Goal: Task Accomplishment & Management: Manage account settings

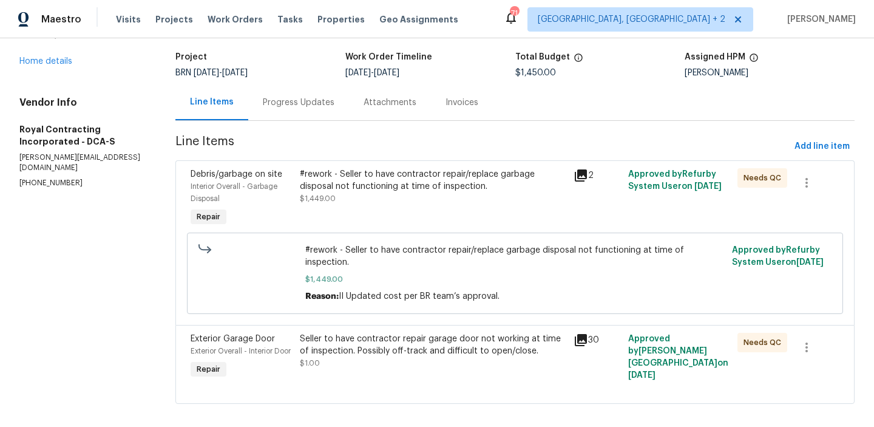
scroll to position [56, 0]
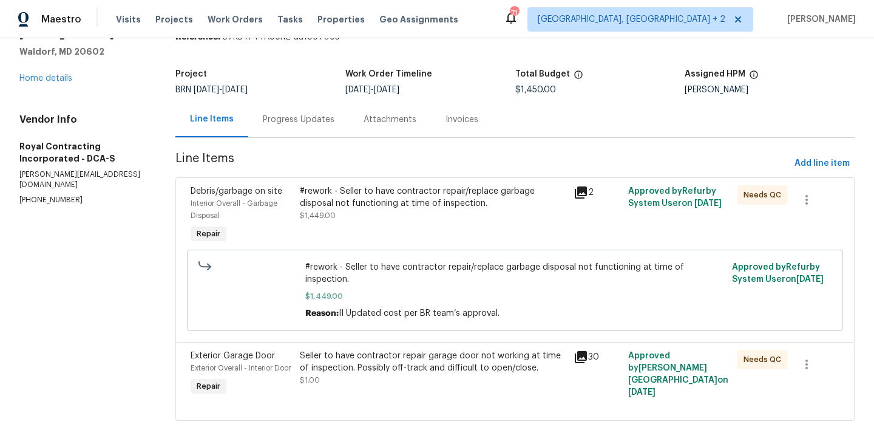
click at [275, 116] on div "Progress Updates" at bounding box center [299, 119] width 72 height 12
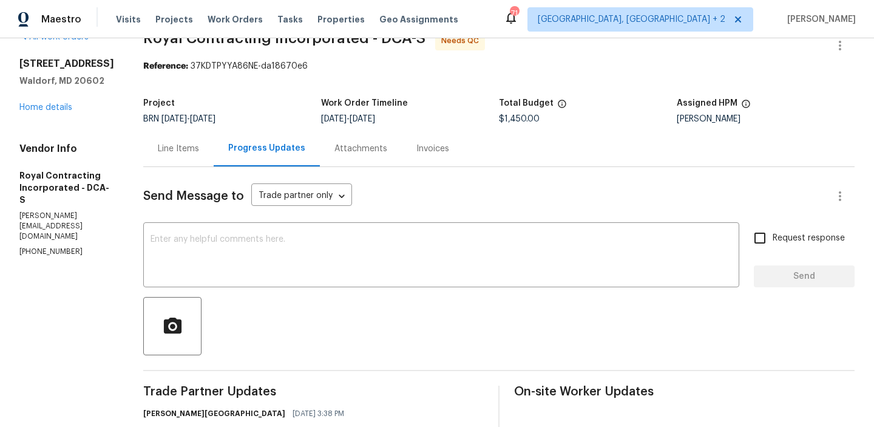
scroll to position [56, 0]
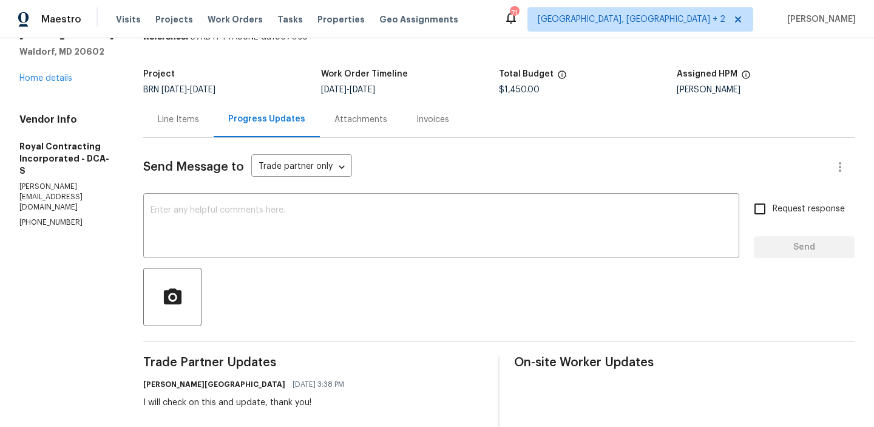
click at [175, 123] on div "Line Items" at bounding box center [178, 119] width 41 height 12
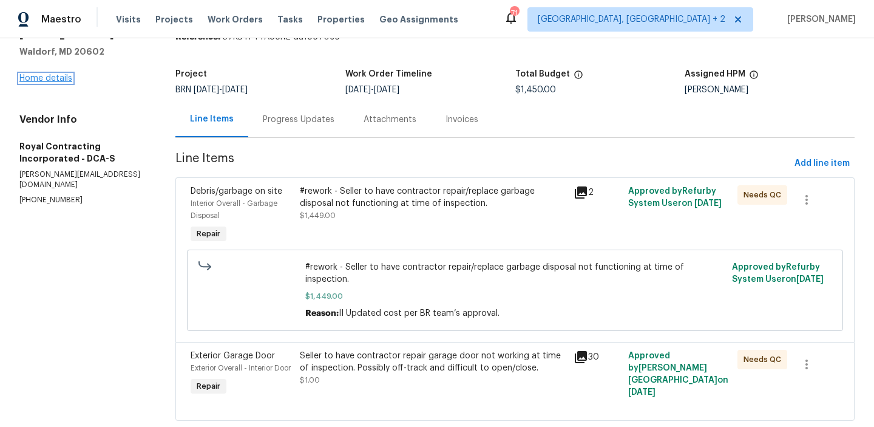
click at [58, 79] on link "Home details" at bounding box center [45, 78] width 53 height 8
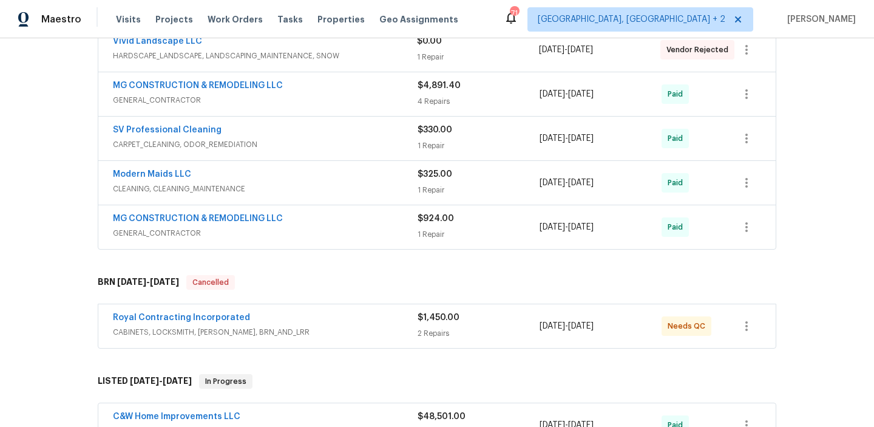
scroll to position [331, 0]
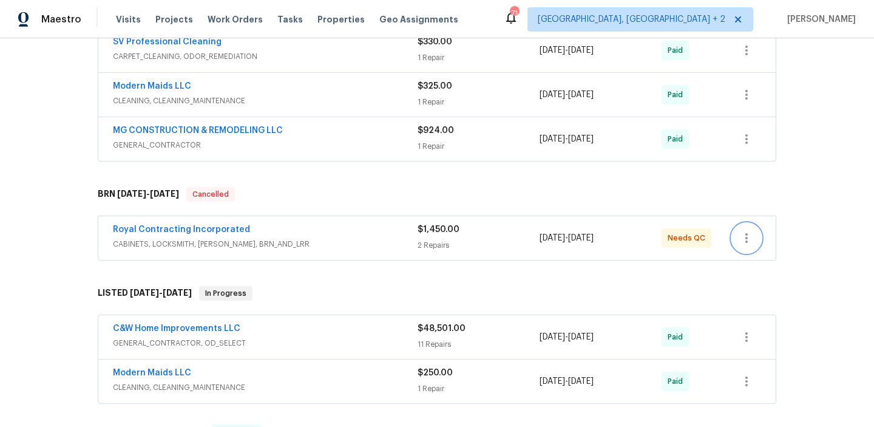
click at [750, 248] on button "button" at bounding box center [746, 237] width 29 height 29
click at [749, 235] on li "Edit" at bounding box center [797, 238] width 131 height 20
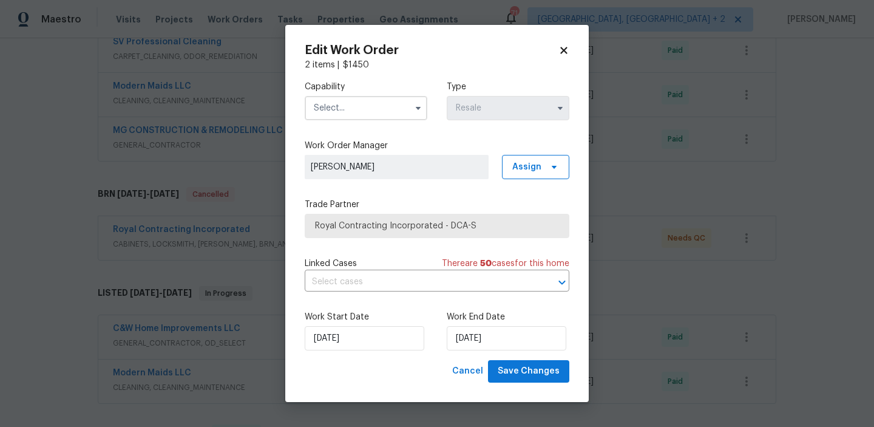
click at [399, 107] on input "text" at bounding box center [366, 108] width 123 height 24
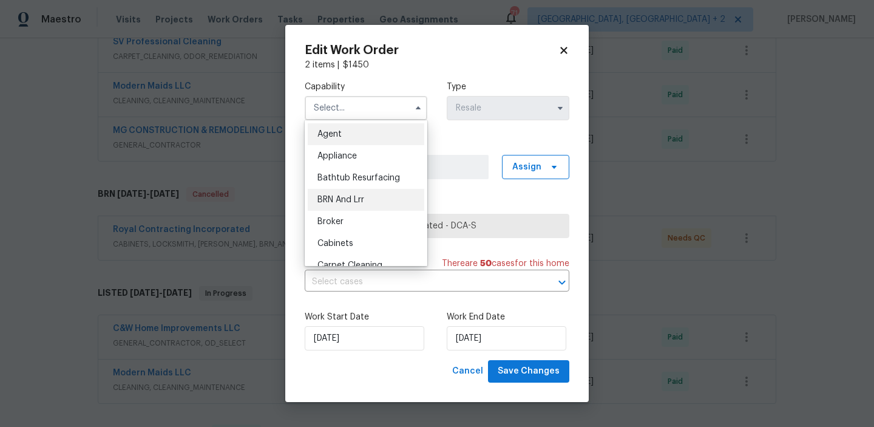
click at [383, 200] on div "BRN And Lrr" at bounding box center [366, 200] width 117 height 22
type input "BRN And Lrr"
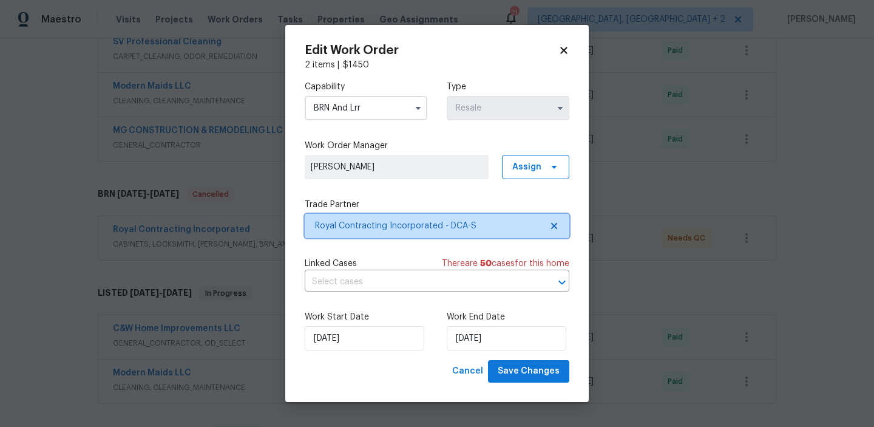
click at [417, 223] on span "Royal Contracting Incorporated - DCA-S" at bounding box center [428, 226] width 226 height 12
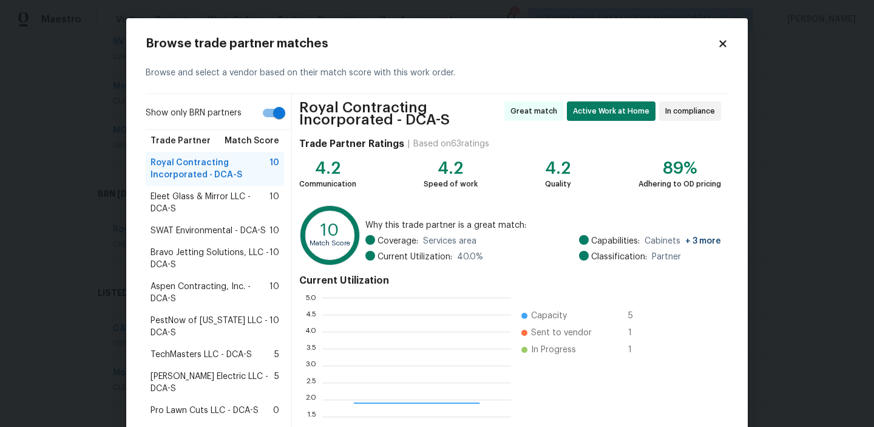
scroll to position [170, 189]
click at [222, 283] on span "Aspen Contracting, Inc. - DCA-S" at bounding box center [209, 292] width 119 height 24
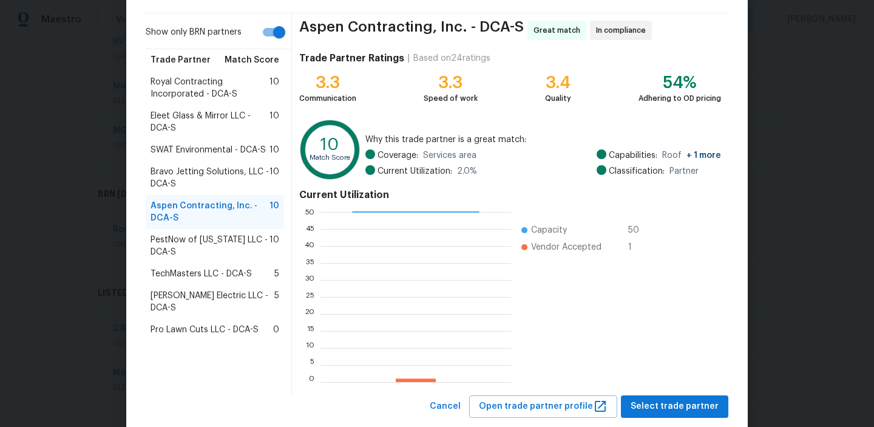
scroll to position [109, 0]
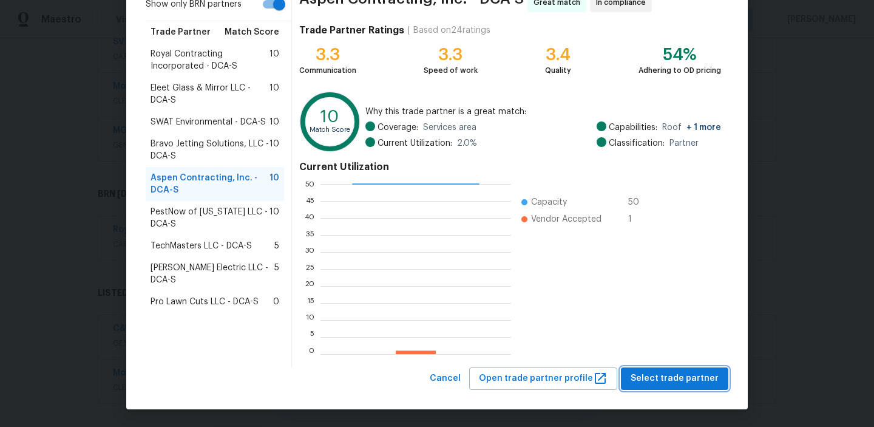
click at [703, 377] on span "Select trade partner" at bounding box center [674, 378] width 88 height 15
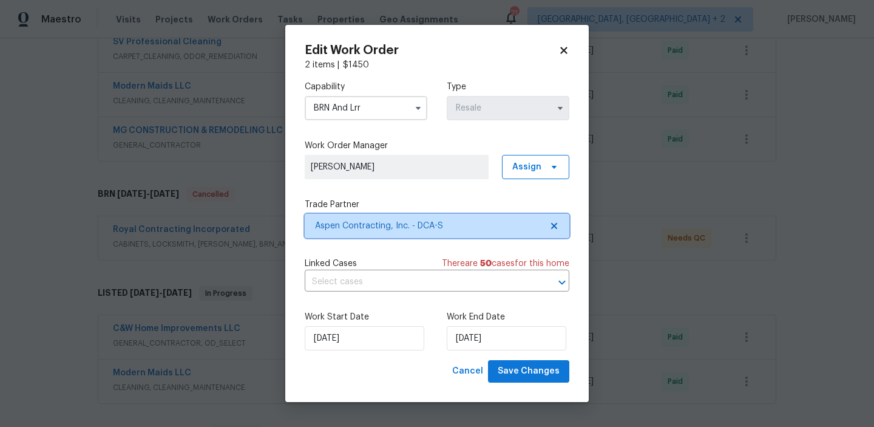
scroll to position [0, 0]
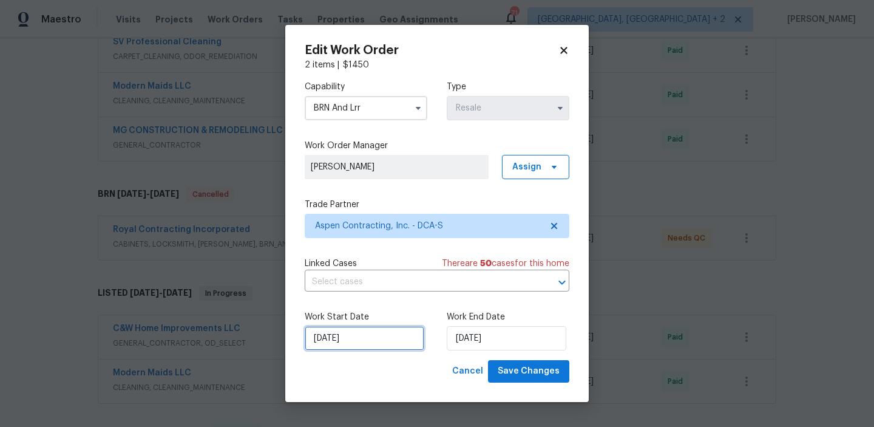
click at [325, 331] on input "[DATE]" at bounding box center [365, 338] width 120 height 24
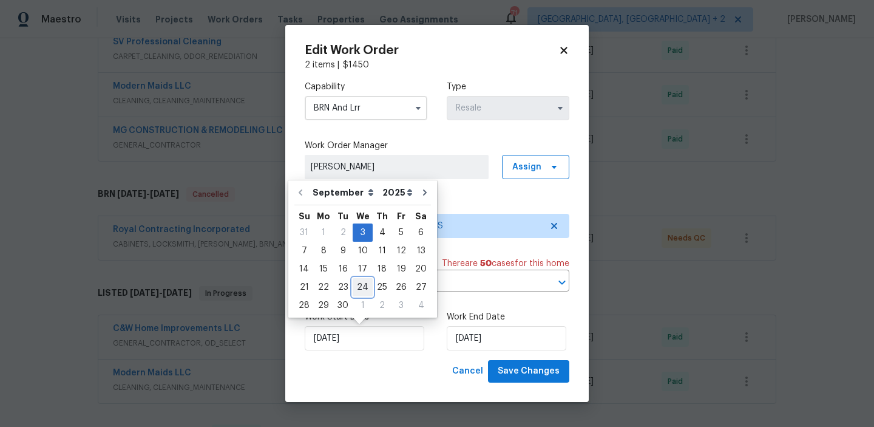
click at [359, 295] on div "24" at bounding box center [363, 287] width 20 height 17
type input "[DATE]"
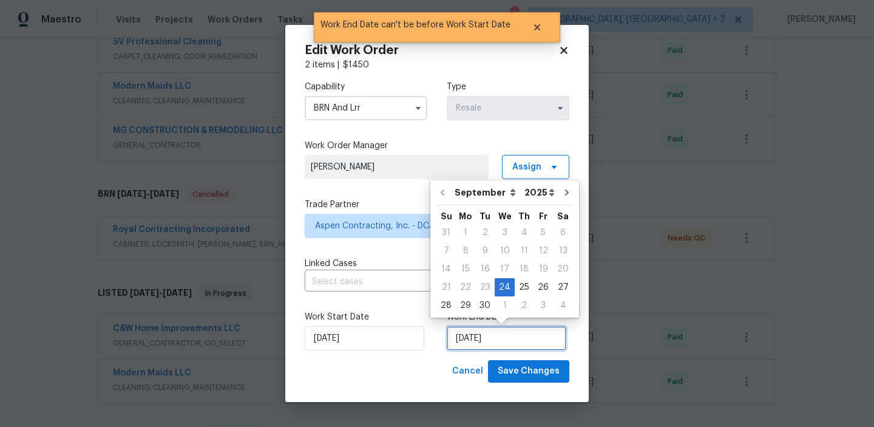
click at [463, 334] on input "[DATE]" at bounding box center [507, 338] width 120 height 24
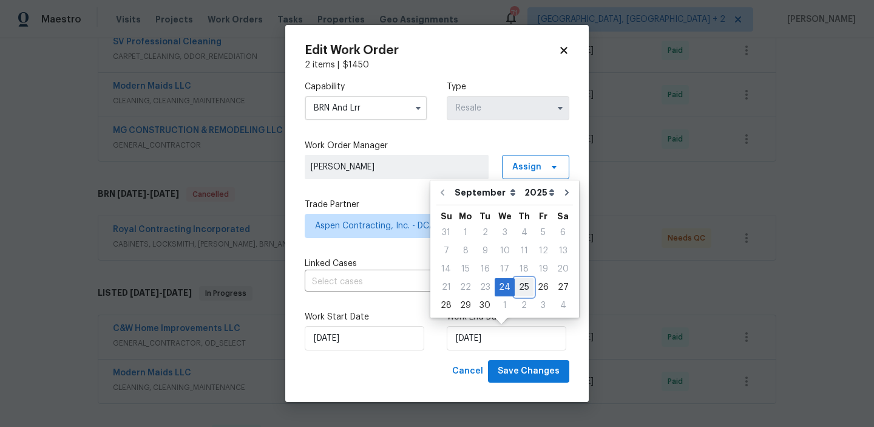
click at [519, 282] on div "25" at bounding box center [524, 287] width 19 height 17
type input "[DATE]"
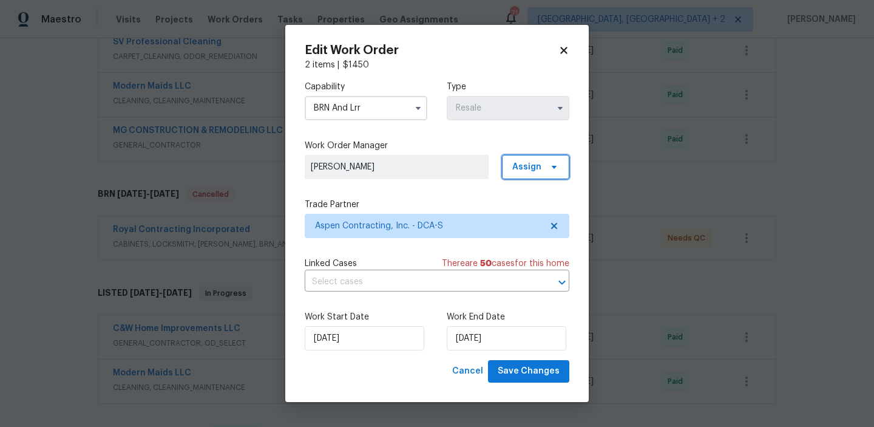
click at [525, 158] on span "Assign" at bounding box center [535, 167] width 67 height 24
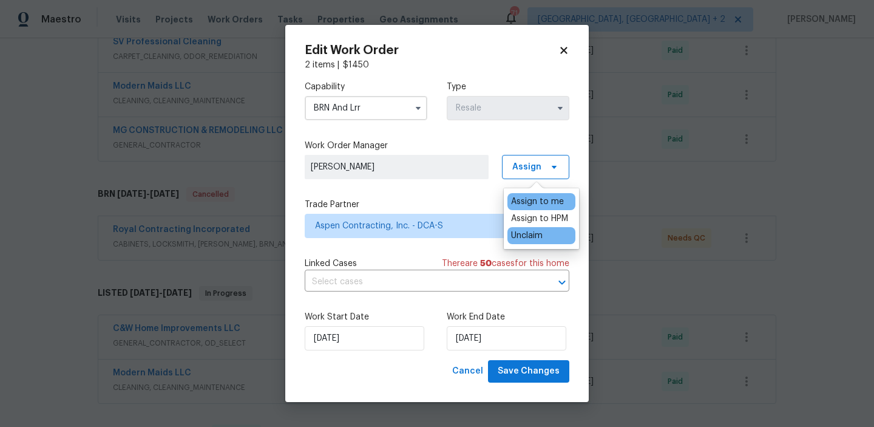
click at [540, 239] on div "Unclaim" at bounding box center [527, 235] width 32 height 12
click at [540, 371] on span "Save Changes" at bounding box center [529, 370] width 62 height 15
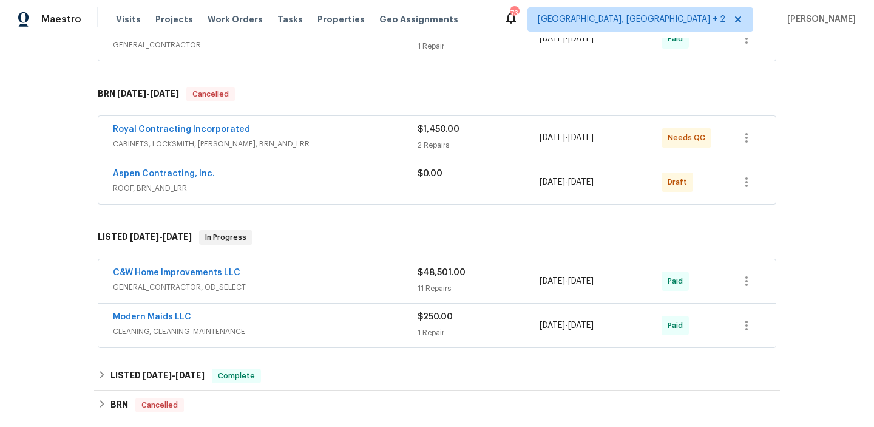
scroll to position [433, 0]
click at [735, 188] on button "button" at bounding box center [746, 180] width 29 height 29
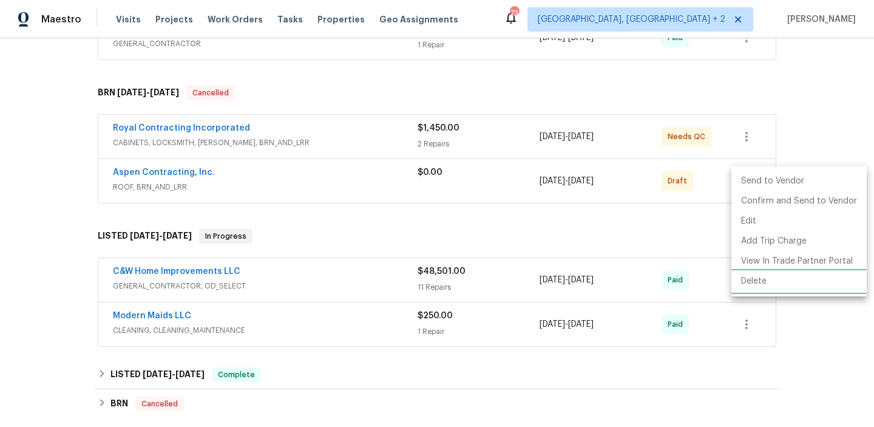
click at [743, 274] on li "Delete" at bounding box center [798, 281] width 135 height 20
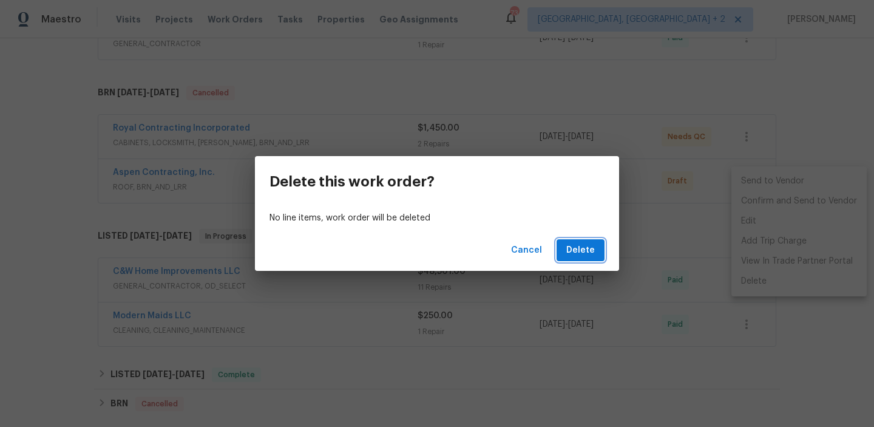
click at [583, 249] on span "Delete" at bounding box center [580, 250] width 29 height 15
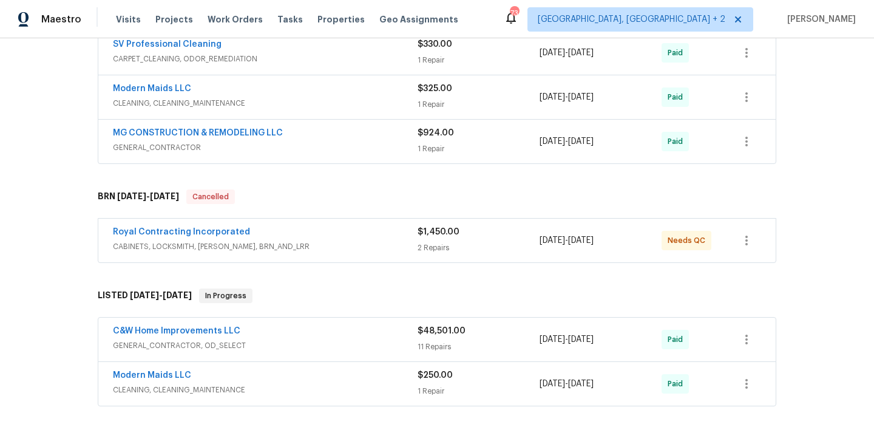
scroll to position [332, 0]
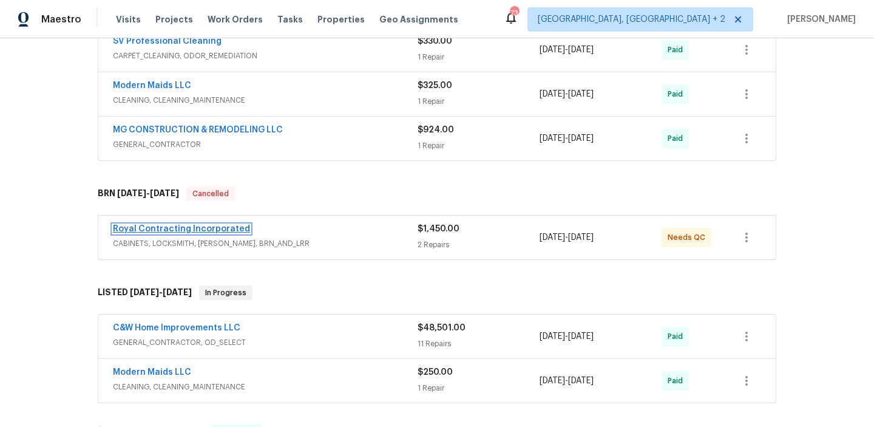
click at [192, 227] on link "Royal Contracting Incorporated" at bounding box center [181, 229] width 137 height 8
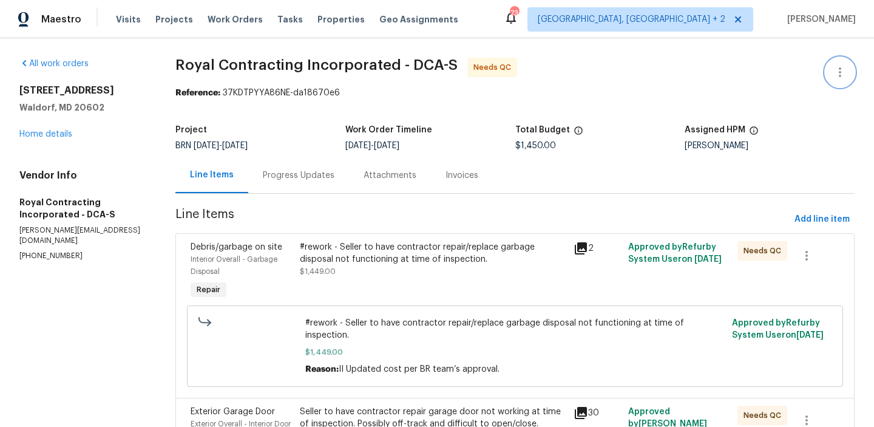
click at [843, 74] on icon "button" at bounding box center [839, 72] width 15 height 15
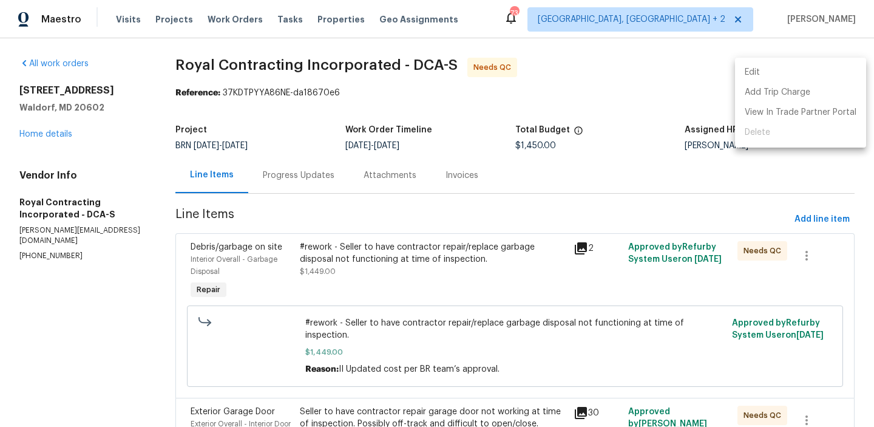
click at [814, 74] on li "Edit" at bounding box center [800, 72] width 131 height 20
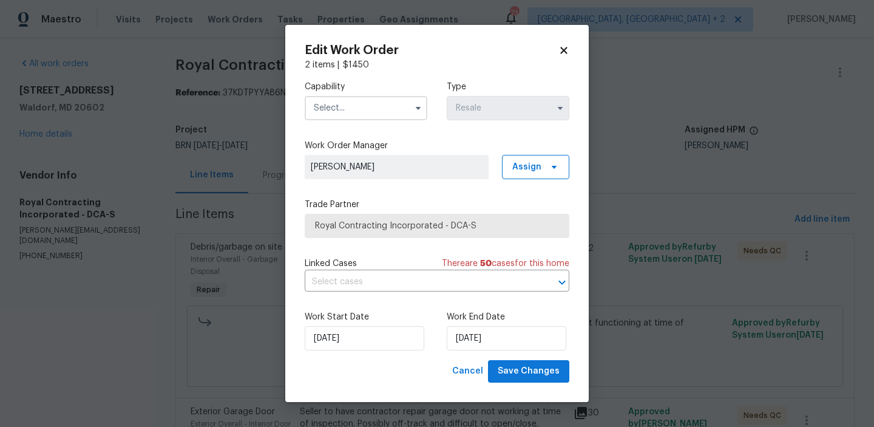
click at [342, 101] on input "text" at bounding box center [366, 108] width 123 height 24
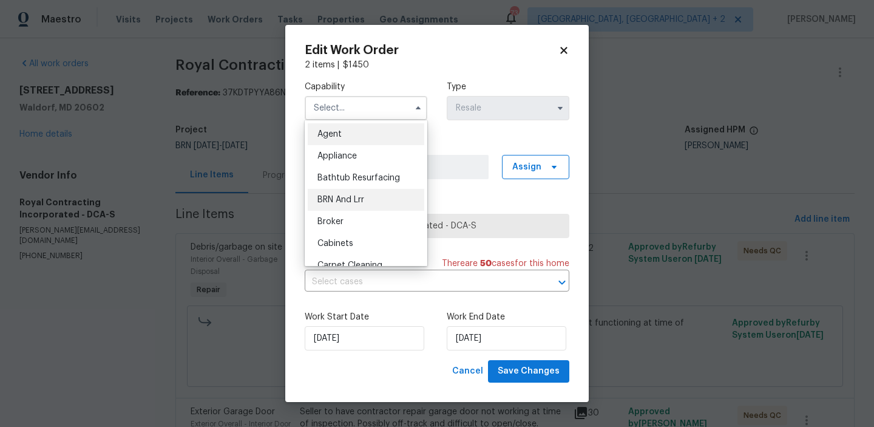
click at [379, 192] on div "BRN And Lrr" at bounding box center [366, 200] width 117 height 22
type input "BRN And Lrr"
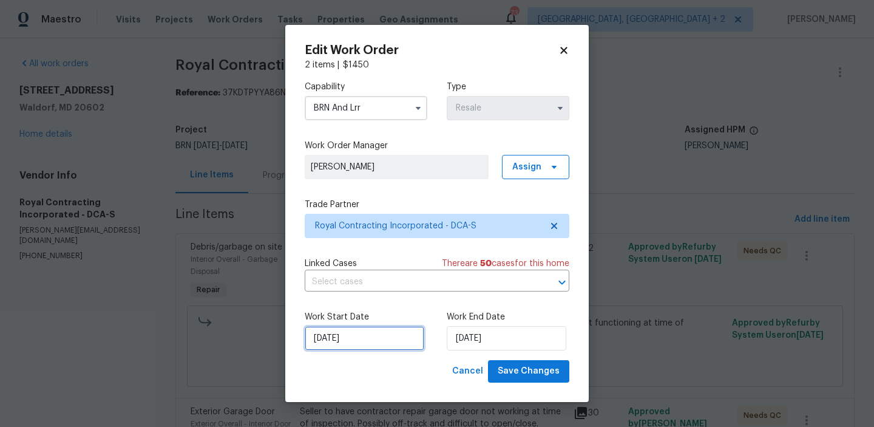
click at [382, 336] on input "[DATE]" at bounding box center [365, 338] width 120 height 24
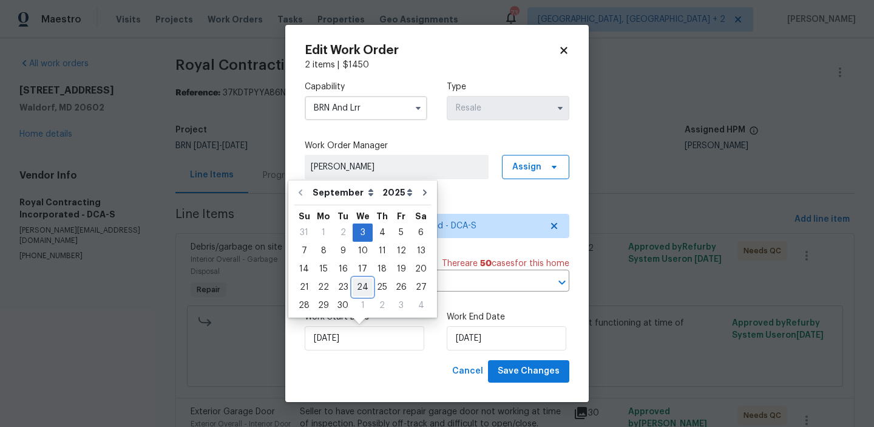
click at [367, 293] on div "24" at bounding box center [363, 287] width 20 height 17
type input "[DATE]"
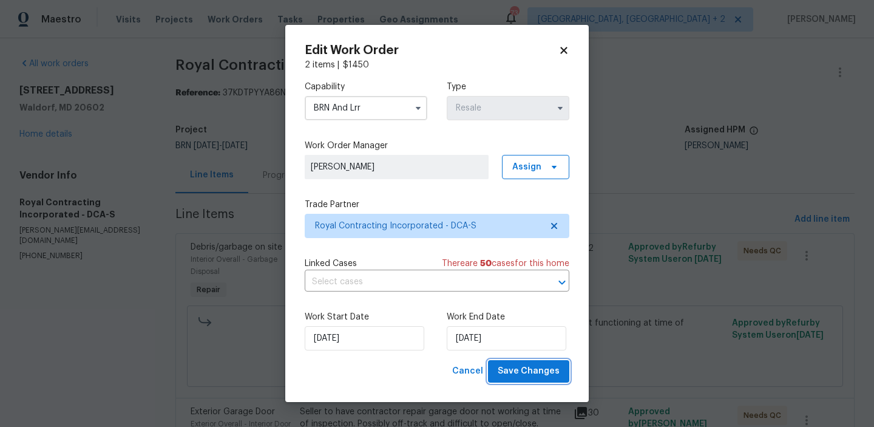
click at [507, 377] on span "Save Changes" at bounding box center [529, 370] width 62 height 15
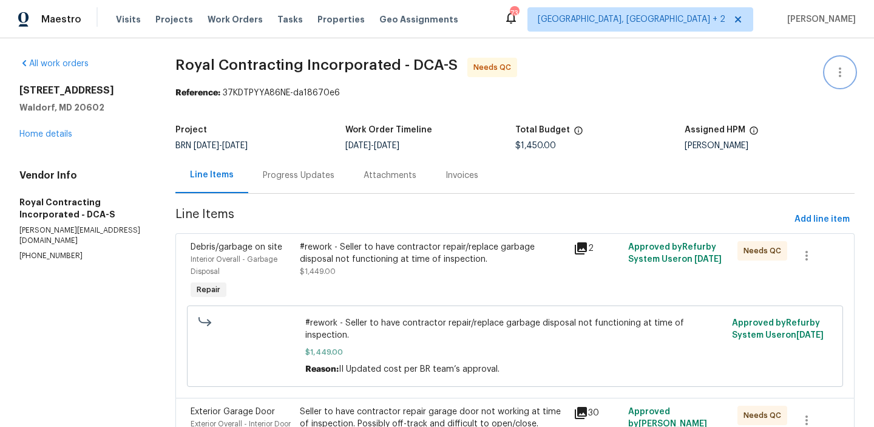
click at [844, 76] on icon "button" at bounding box center [839, 72] width 15 height 15
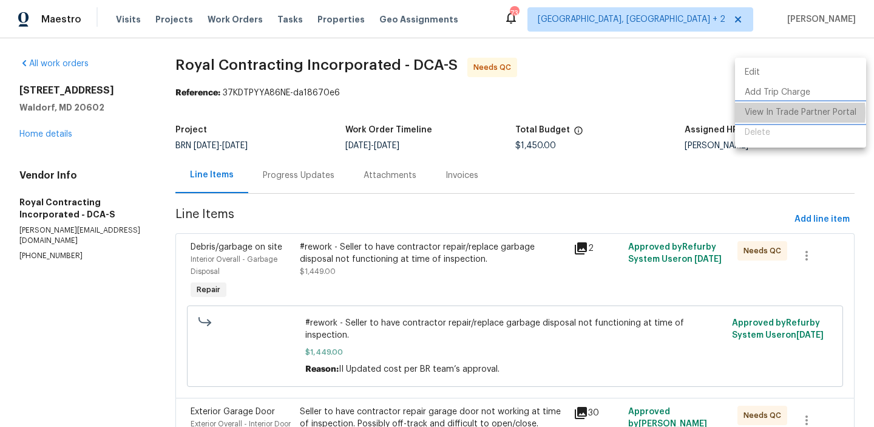
click at [782, 112] on li "View In Trade Partner Portal" at bounding box center [800, 113] width 131 height 20
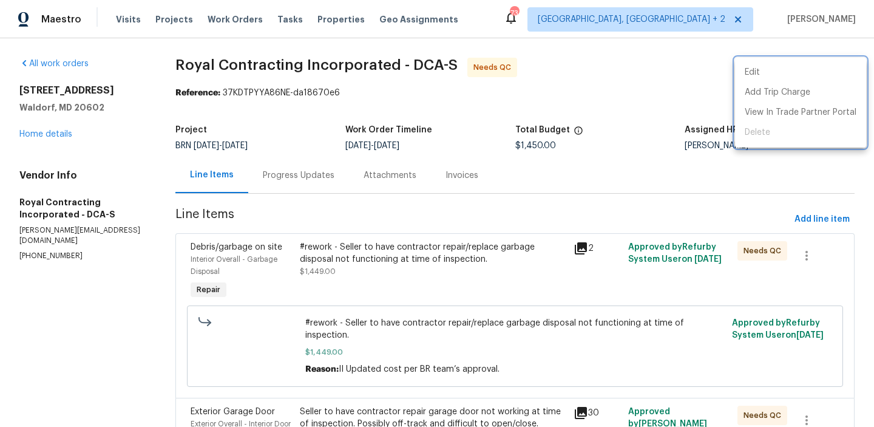
click at [334, 181] on div at bounding box center [437, 213] width 874 height 427
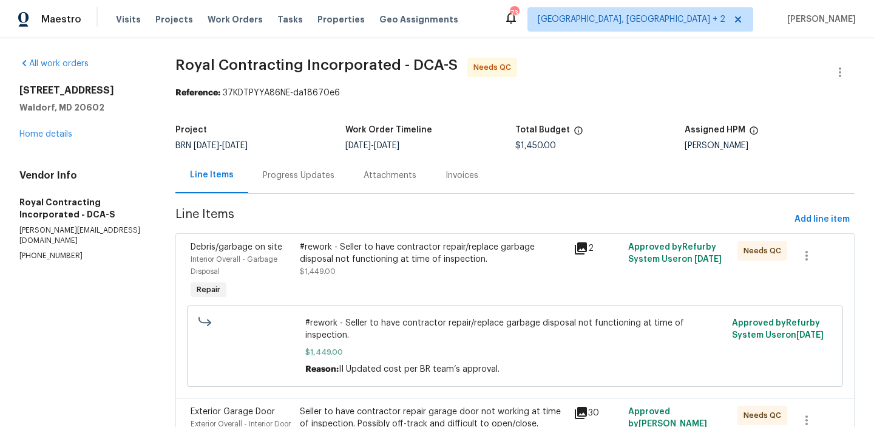
click at [334, 181] on div "Progress Updates" at bounding box center [299, 175] width 72 height 12
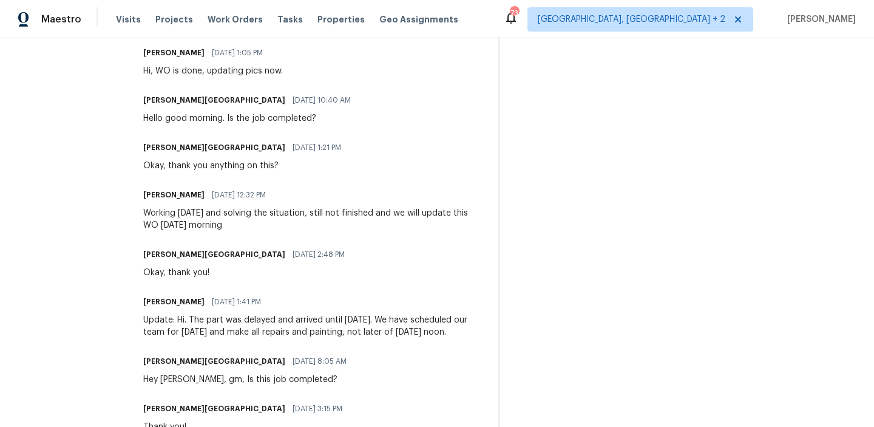
scroll to position [691, 0]
